Goal: Use online tool/utility: Utilize a website feature to perform a specific function

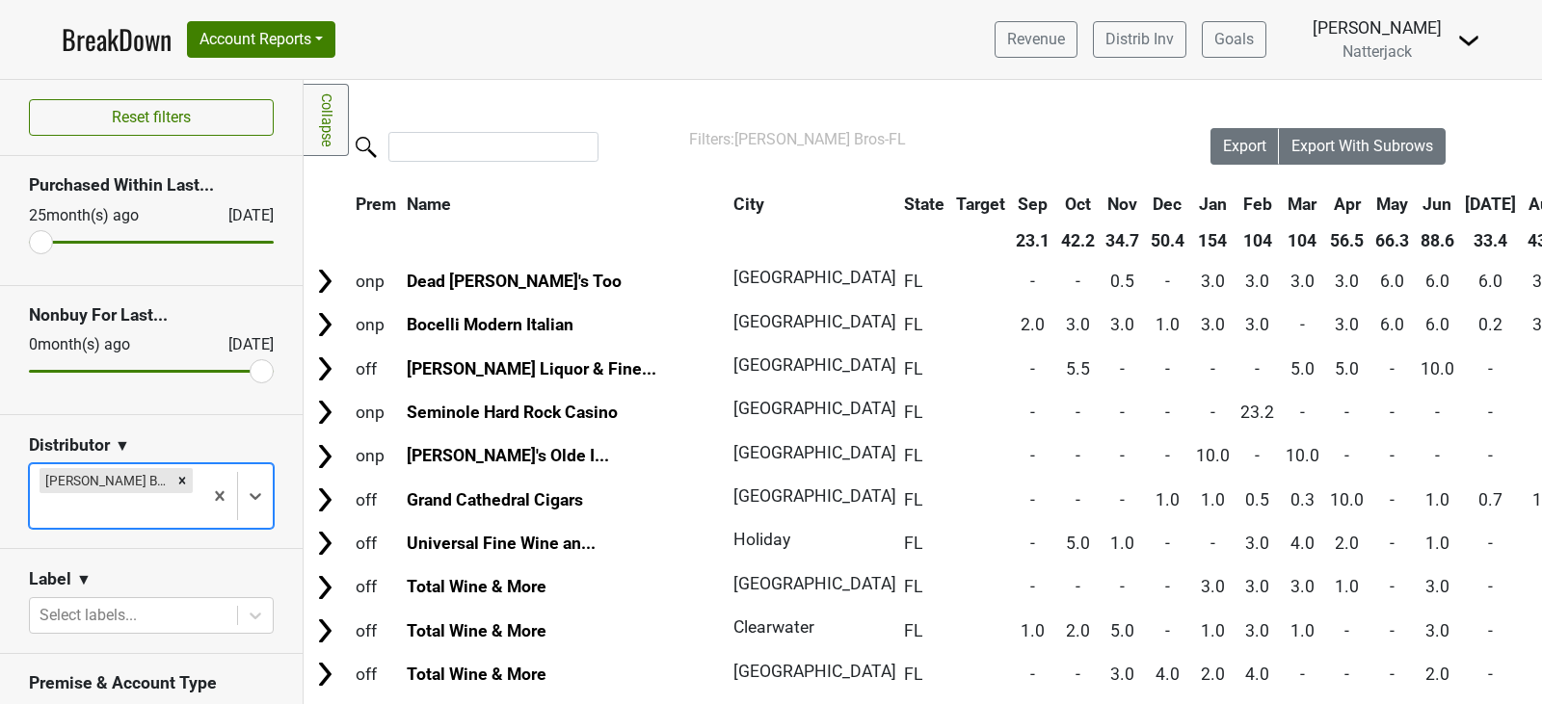
scroll to position [155, 0]
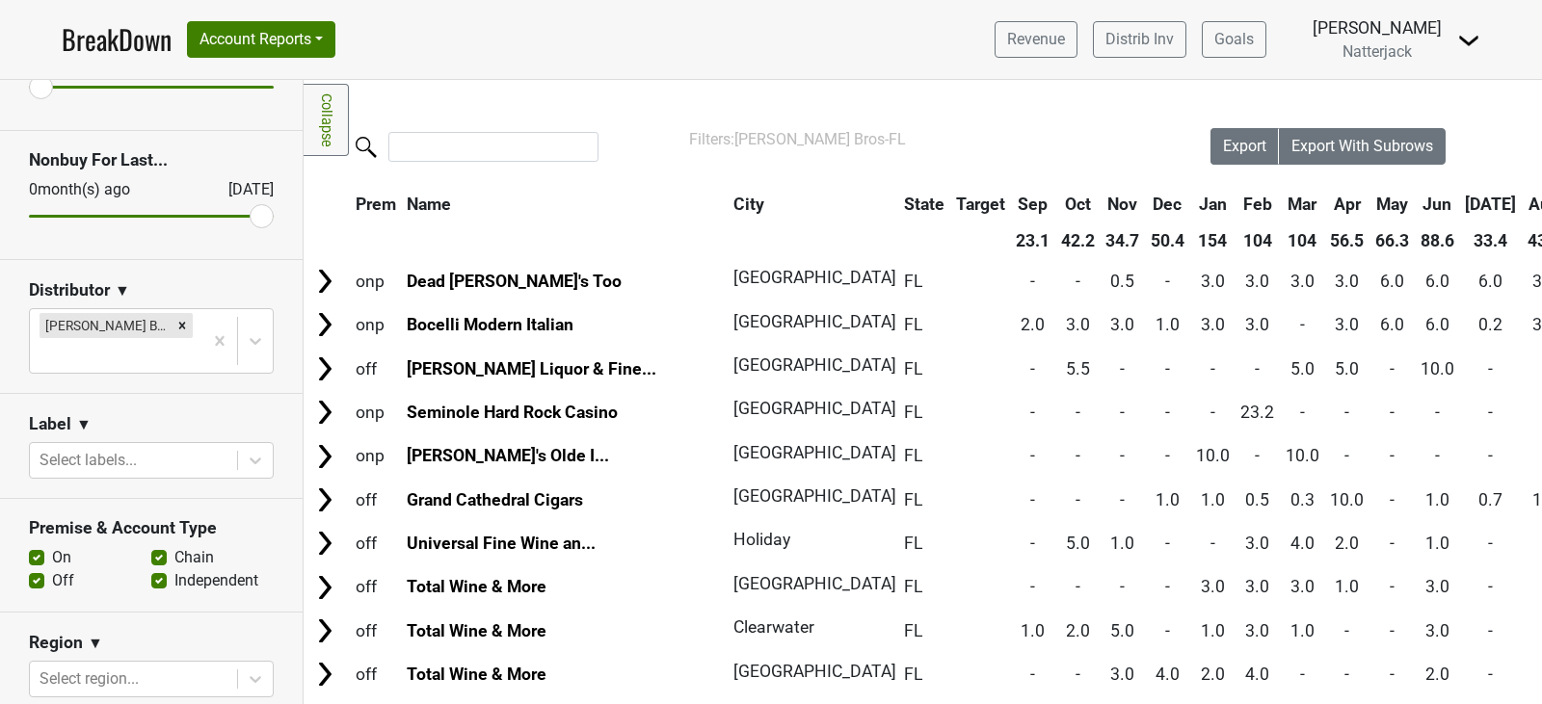
click at [160, 546] on div "Chain" at bounding box center [212, 557] width 122 height 23
click at [174, 546] on label "Chain" at bounding box center [194, 557] width 40 height 23
click at [152, 546] on input "Chain" at bounding box center [158, 555] width 15 height 19
checkbox input "false"
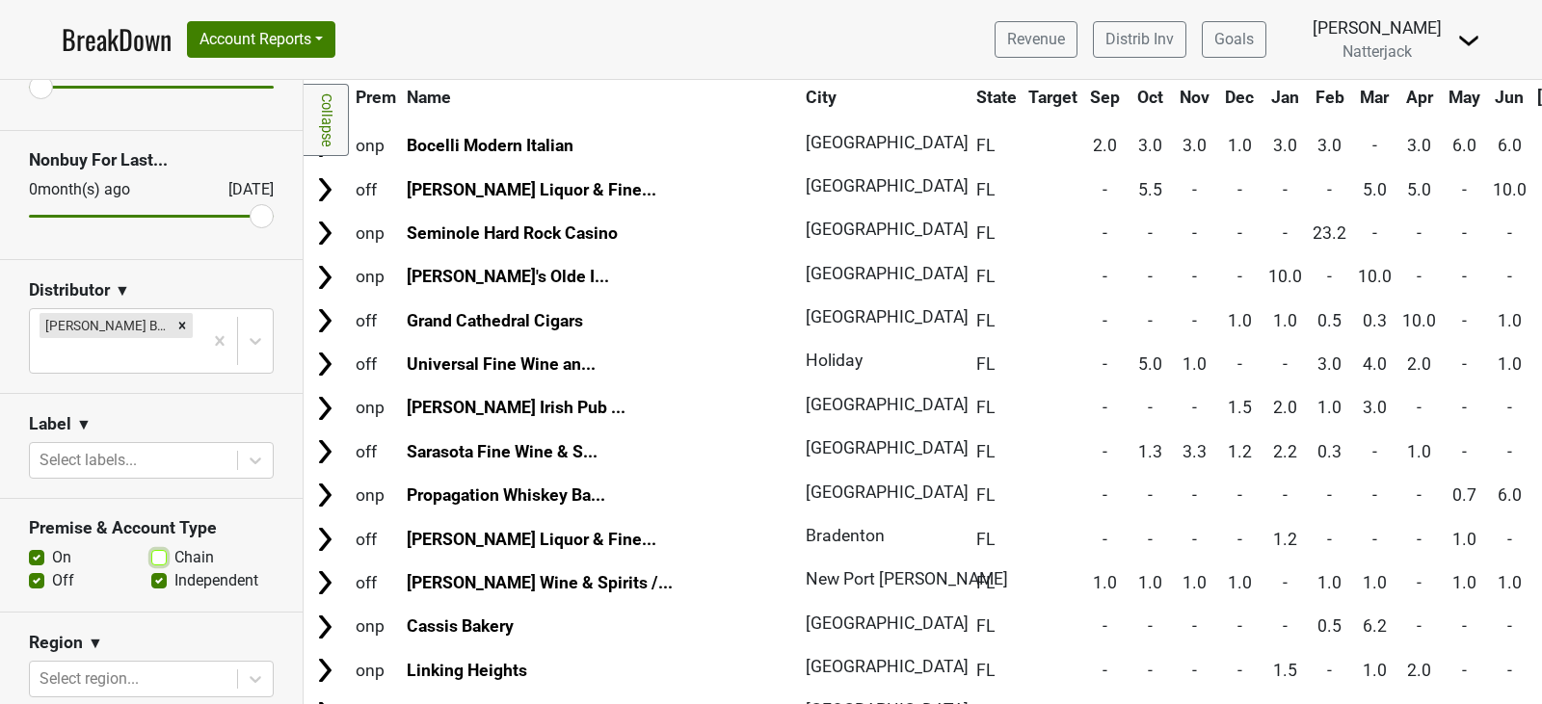
scroll to position [0, 0]
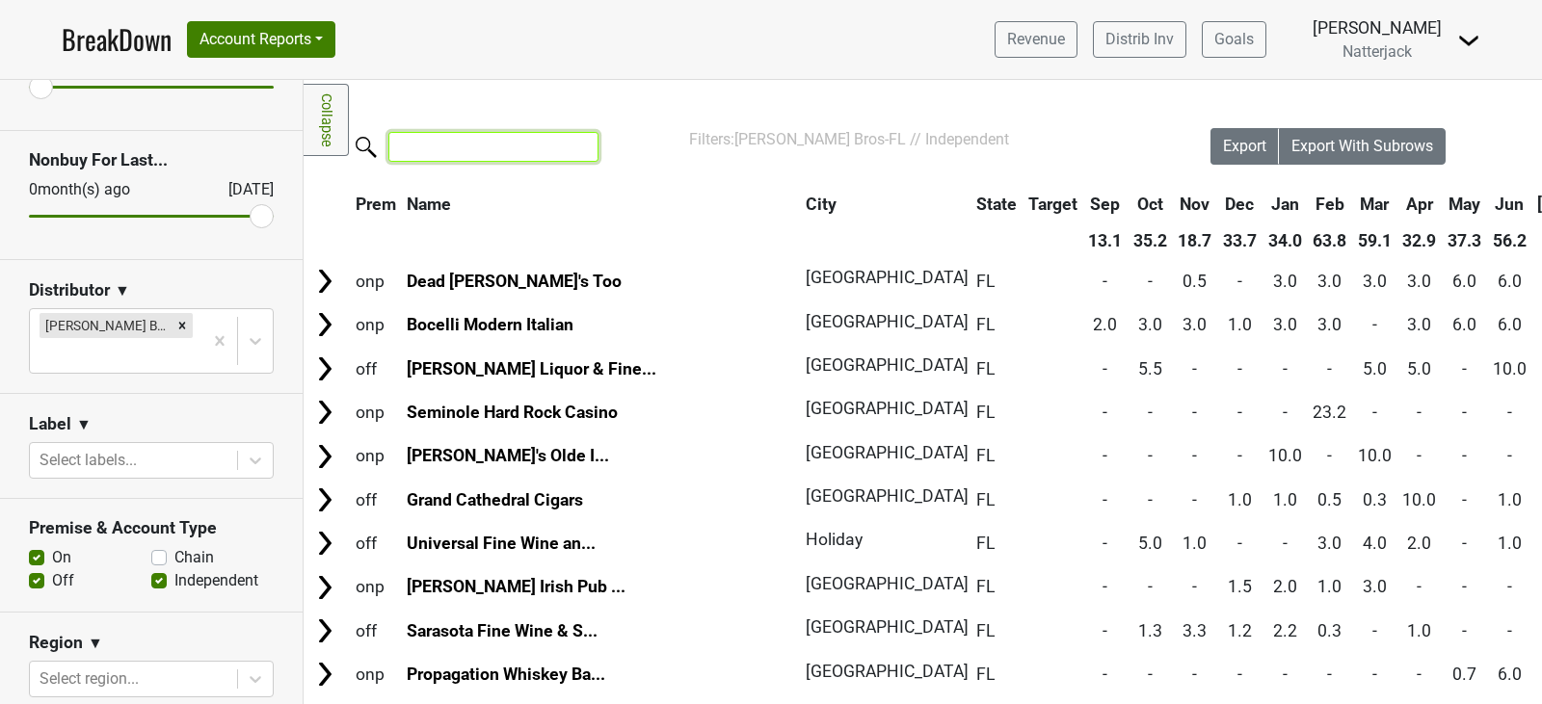
click at [498, 146] on input "search" at bounding box center [493, 147] width 210 height 30
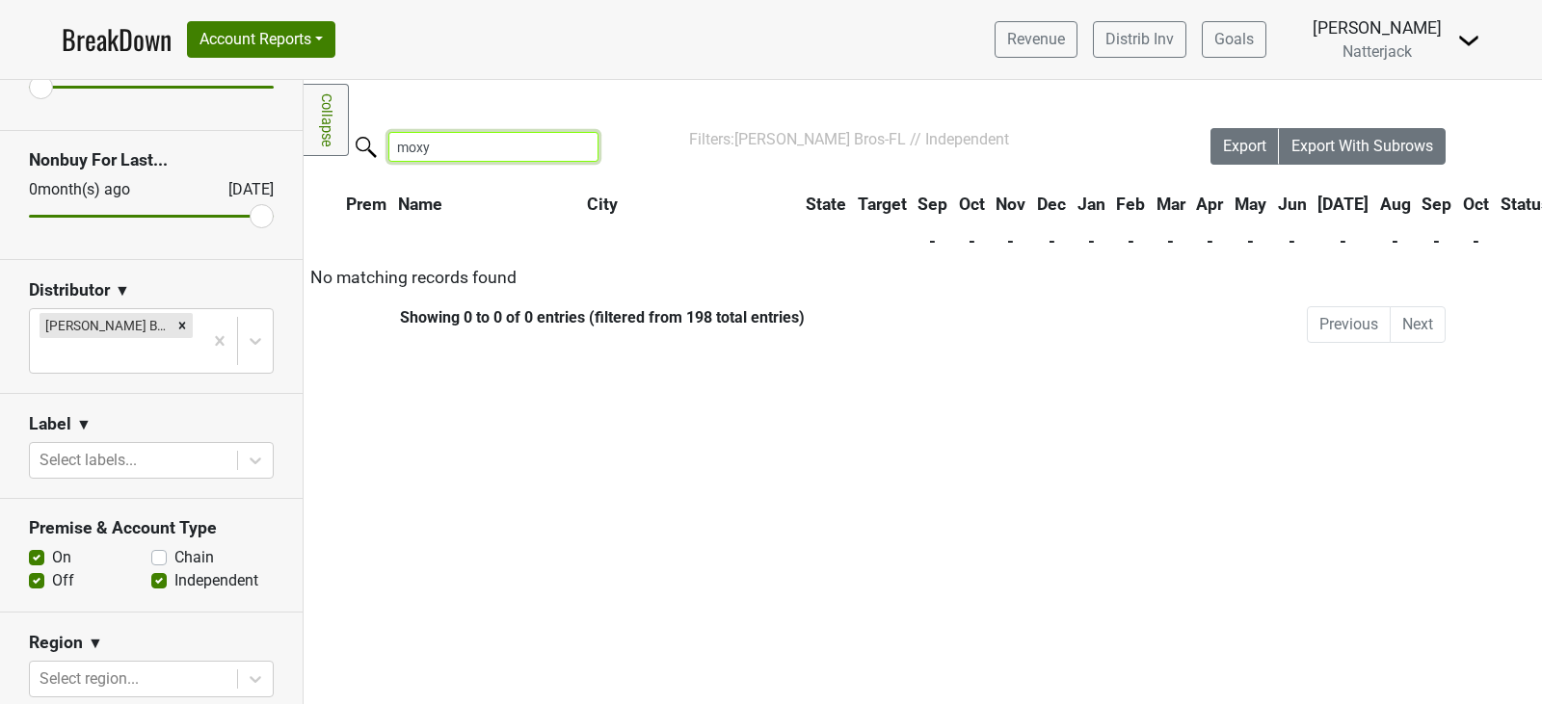
type input "moxy"
click at [174, 546] on label "Chain" at bounding box center [194, 557] width 40 height 23
click at [153, 546] on input "Chain" at bounding box center [158, 555] width 15 height 19
checkbox input "true"
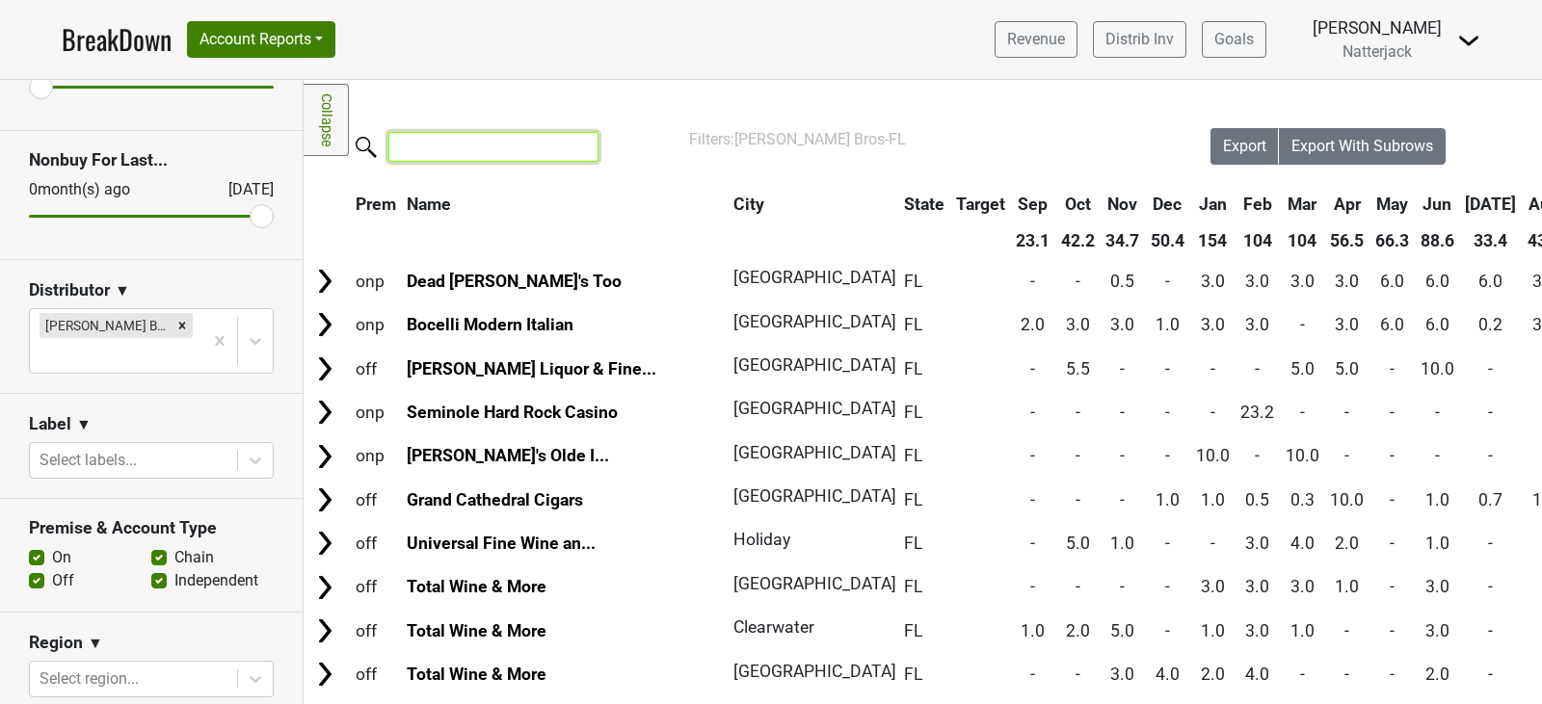
click at [523, 150] on input "search" at bounding box center [493, 147] width 210 height 30
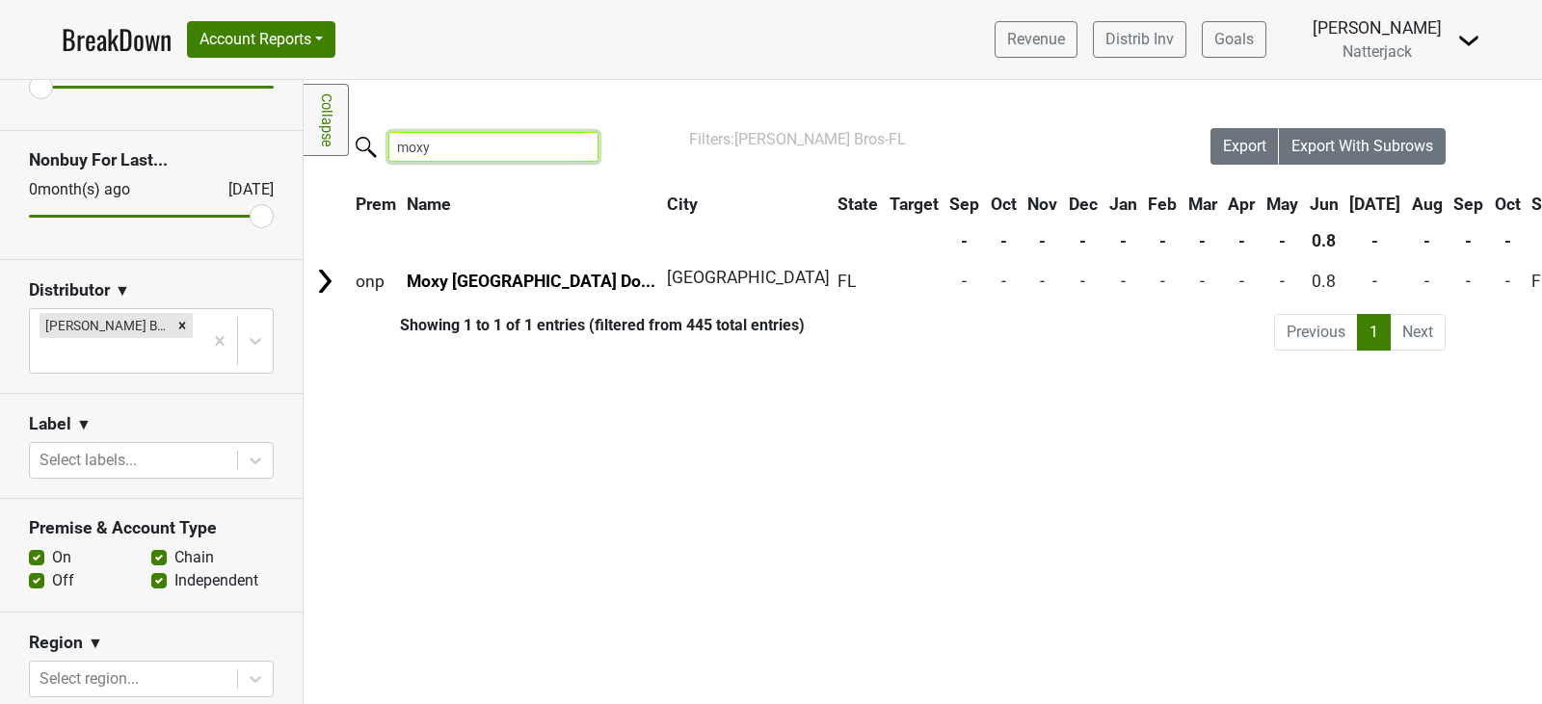
type input "moxy"
